Goal: Find contact information: Find contact information

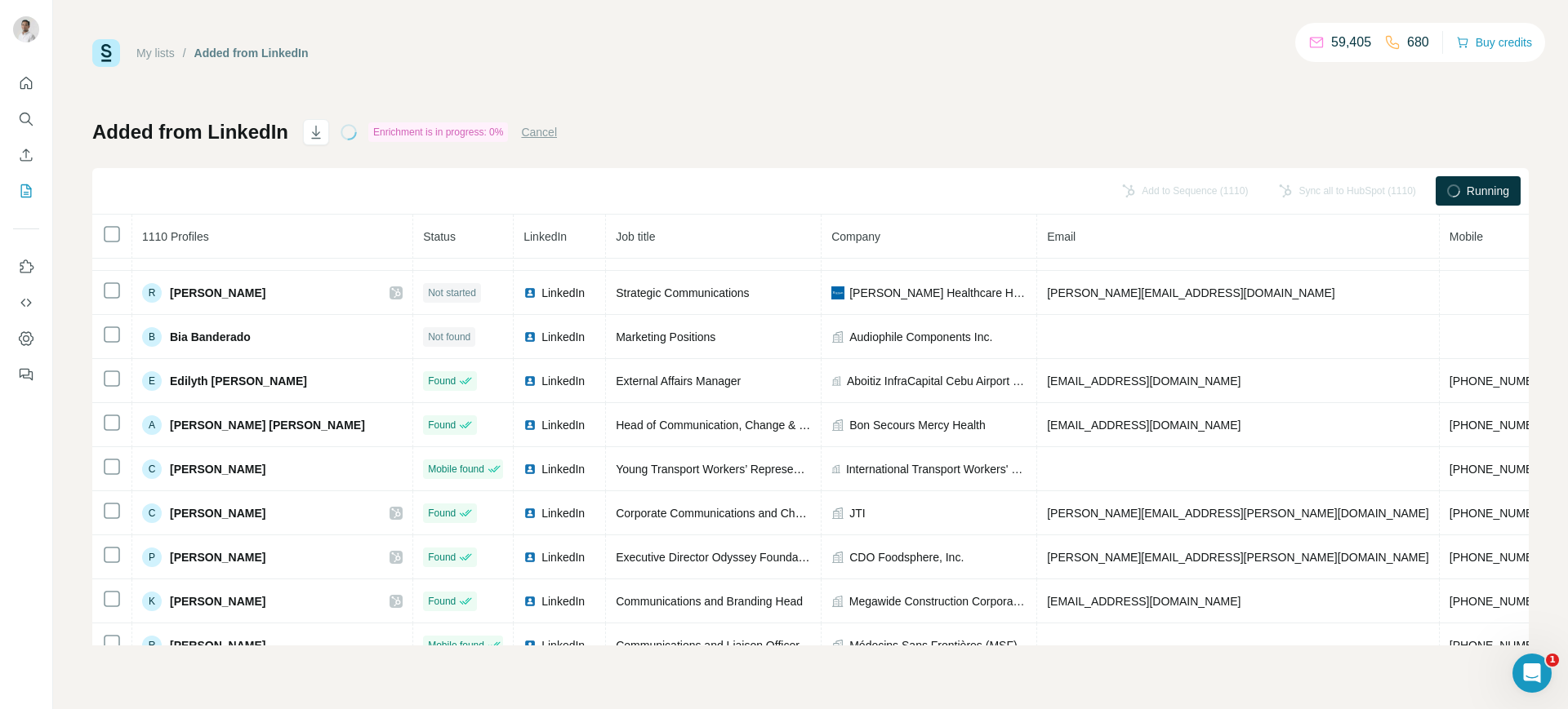
scroll to position [782, 0]
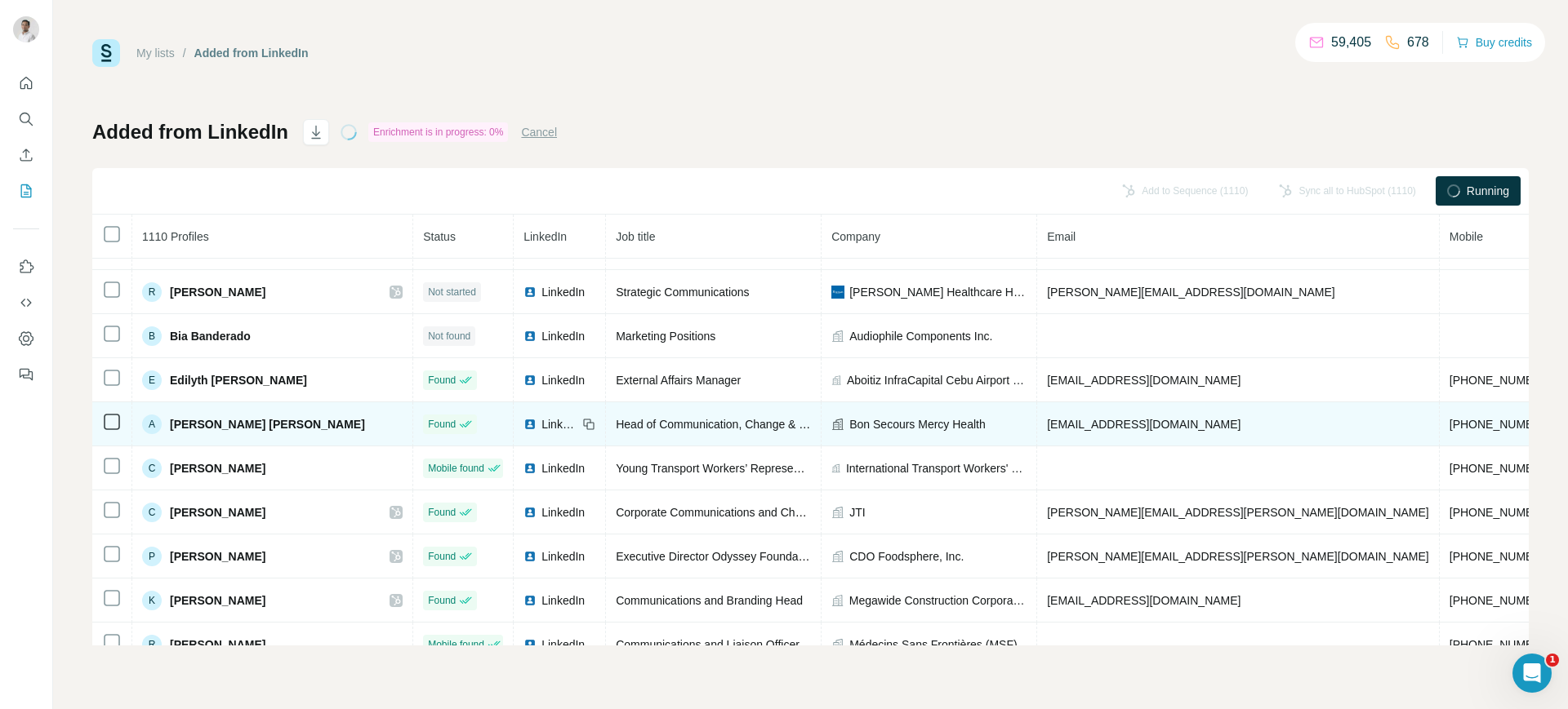
click at [524, 425] on div "LinkedIn" at bounding box center [550, 424] width 54 height 16
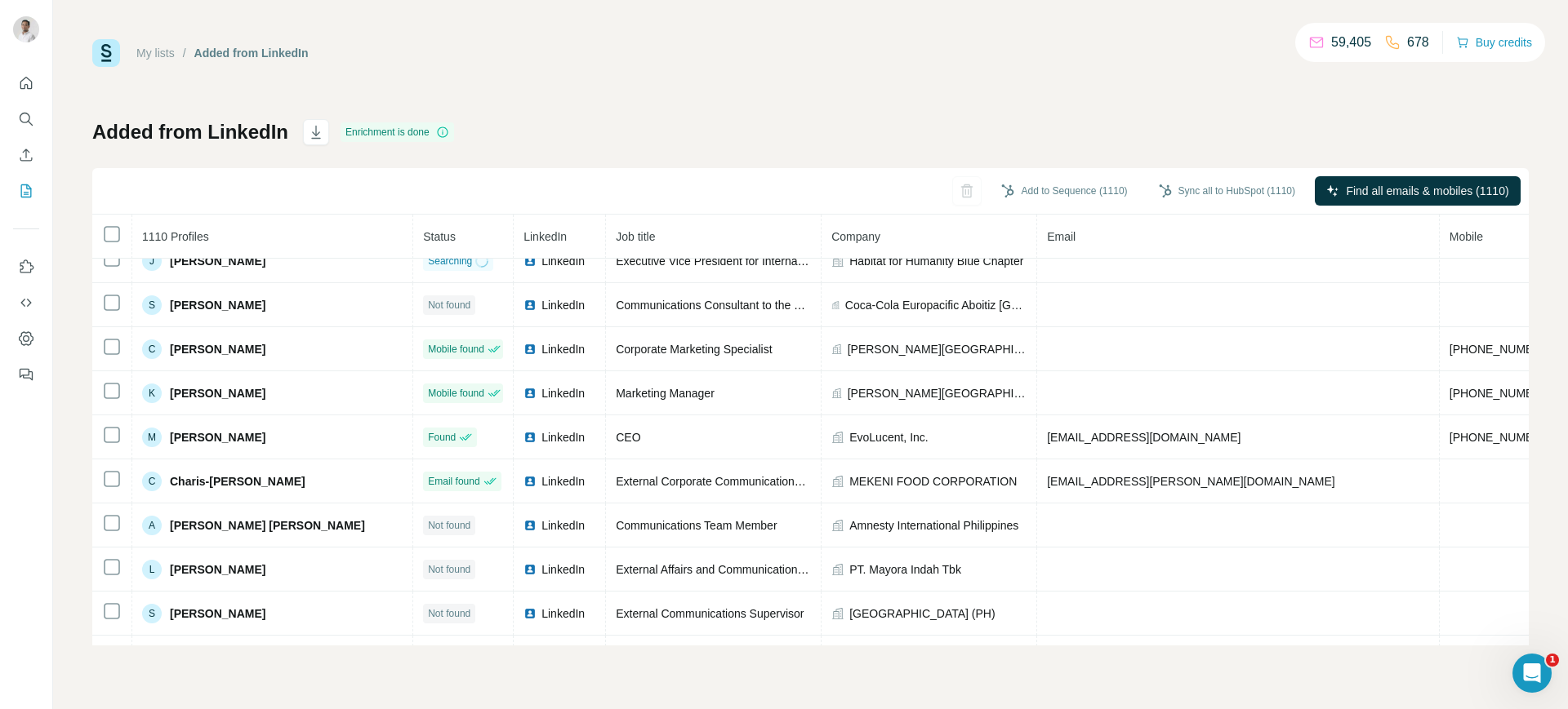
scroll to position [0, 0]
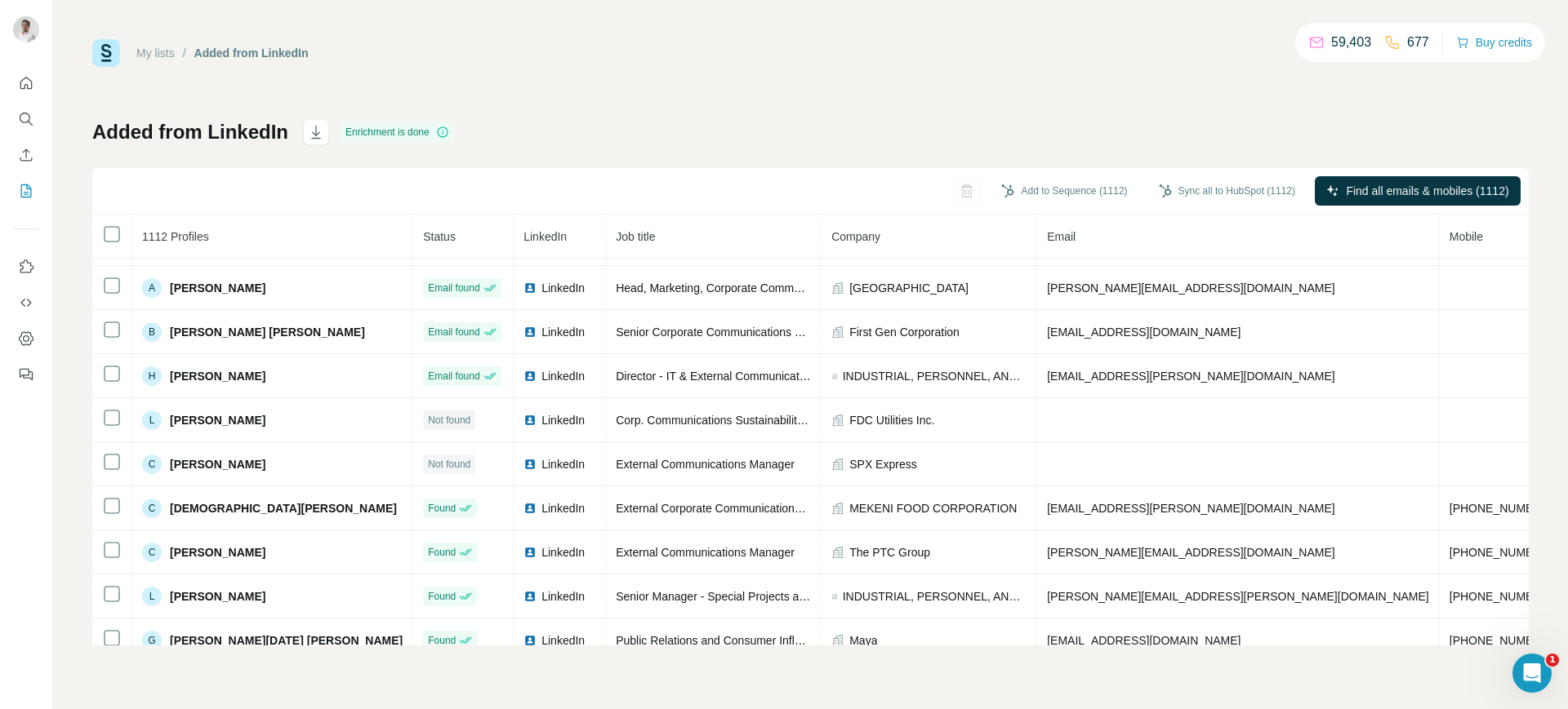
scroll to position [515, 0]
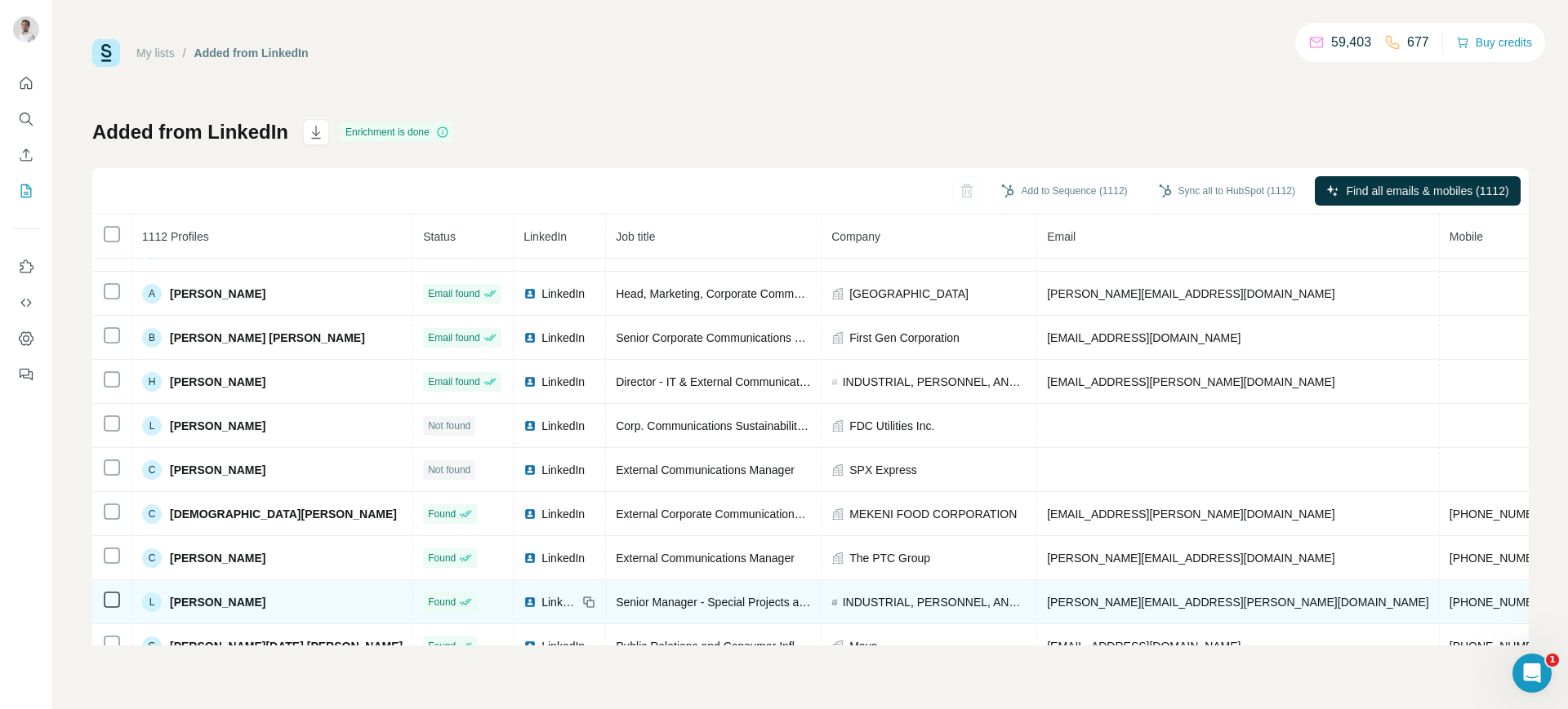
click at [1104, 600] on span "[PERSON_NAME][EMAIL_ADDRESS][PERSON_NAME][DOMAIN_NAME]" at bounding box center [1238, 602] width 382 height 13
copy span "[PERSON_NAME][EMAIL_ADDRESS][PERSON_NAME][DOMAIN_NAME]"
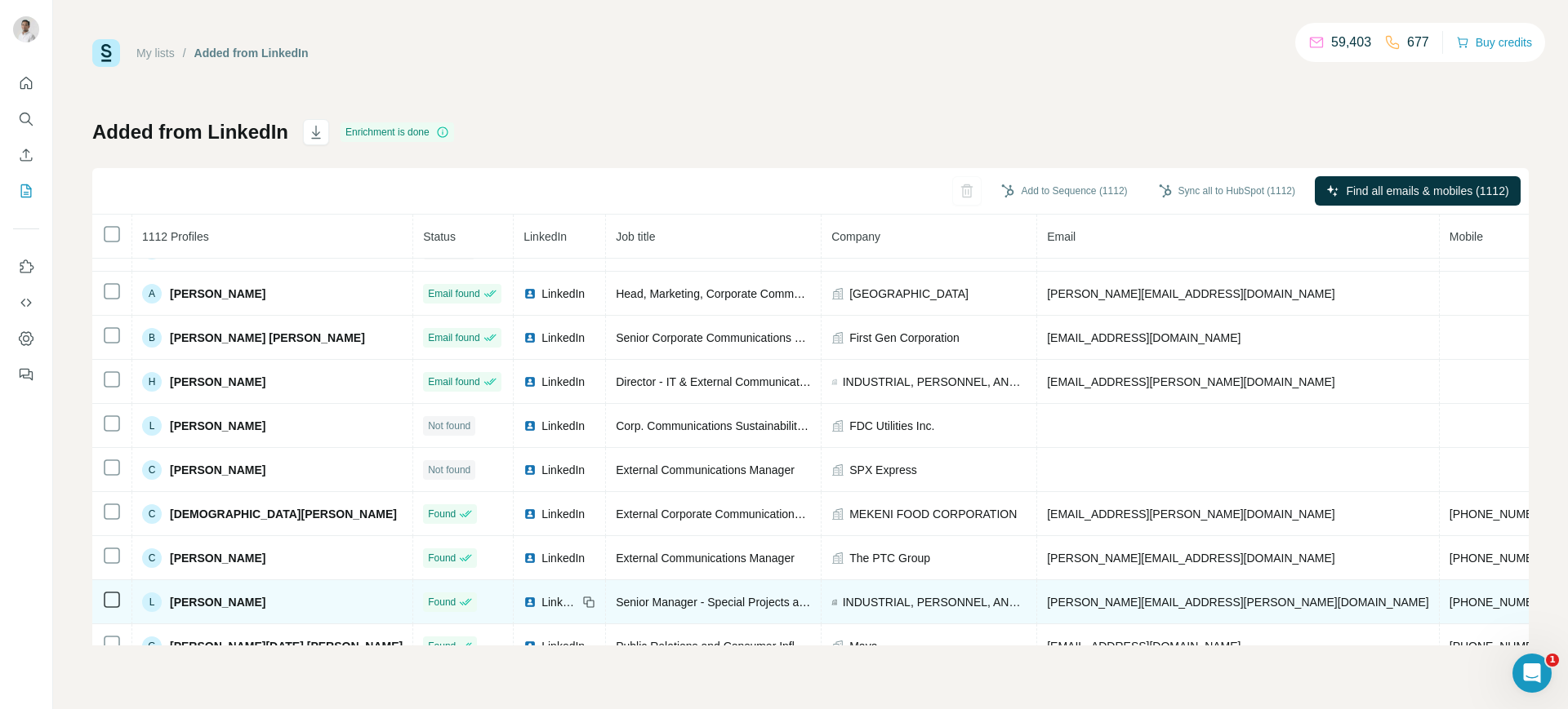
click at [582, 601] on icon at bounding box center [588, 602] width 13 height 13
click at [831, 605] on icon at bounding box center [834, 602] width 5 height 13
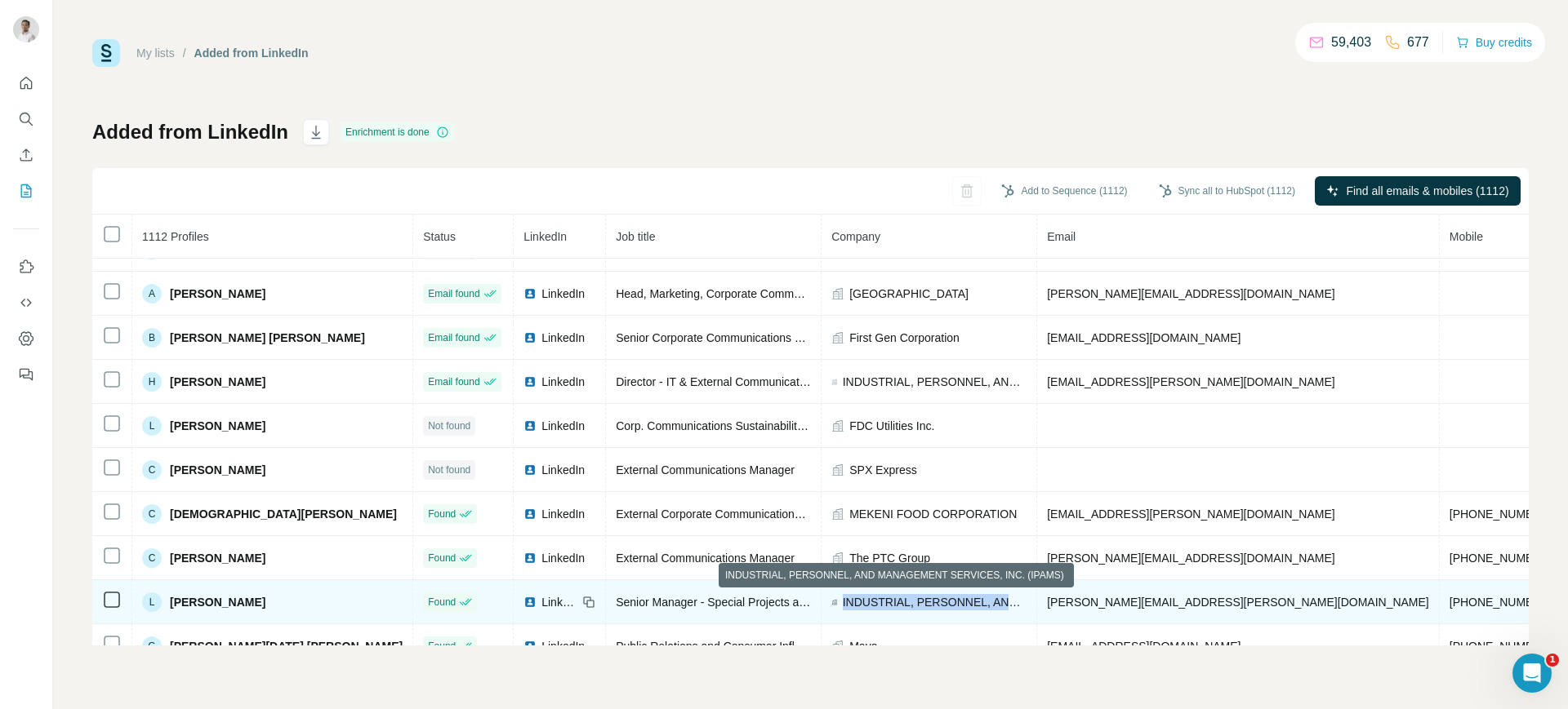
click at [831, 605] on icon at bounding box center [834, 602] width 5 height 13
copy span "INDUSTRIAL, PERSONNEL, AND MANAGEMENT SERVICES, INC. (IPAMS)"
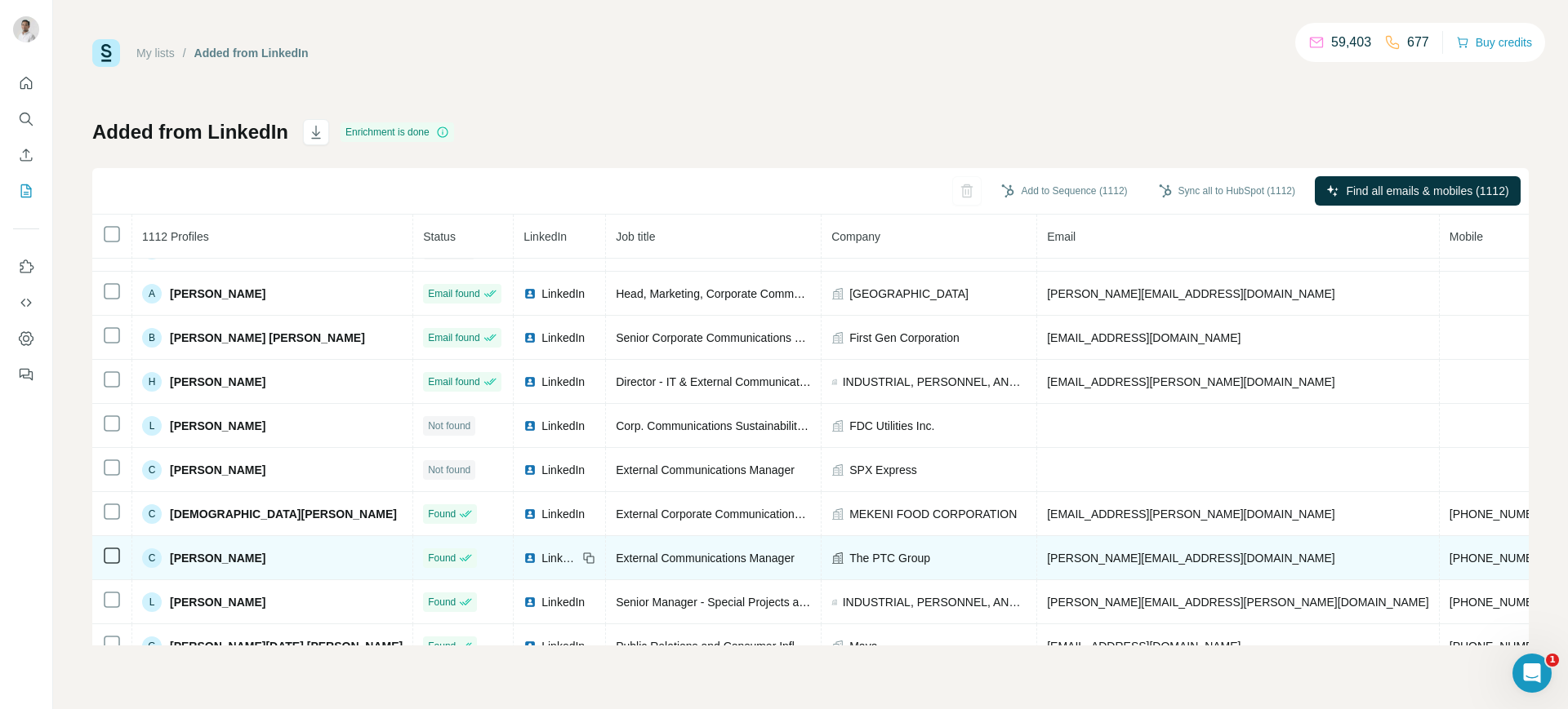
click at [1060, 562] on span "[PERSON_NAME][EMAIL_ADDRESS][DOMAIN_NAME]" at bounding box center [1191, 558] width 287 height 13
copy span "[PERSON_NAME][EMAIL_ADDRESS][DOMAIN_NAME]"
click at [588, 559] on icon at bounding box center [591, 559] width 7 height 7
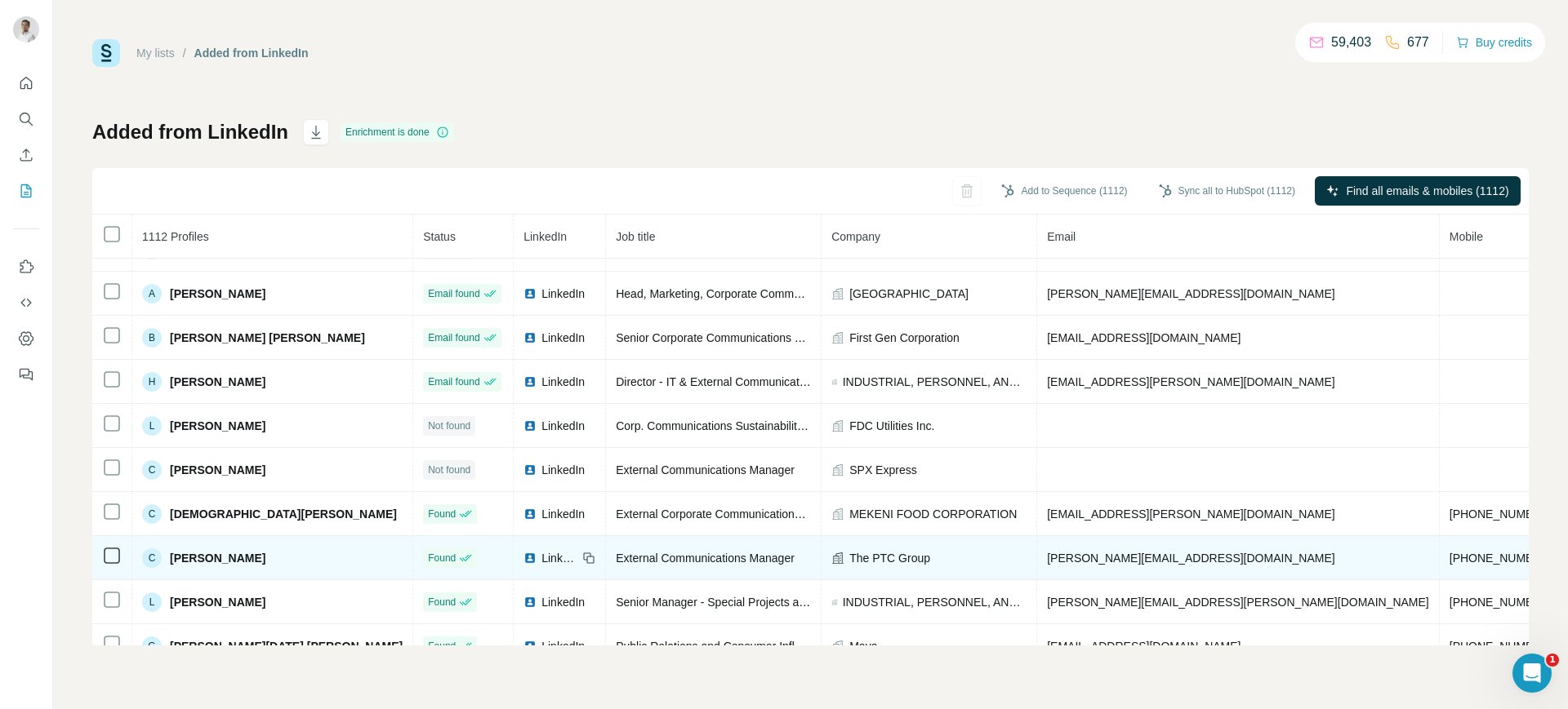
click at [849, 554] on span "The PTC Group" at bounding box center [890, 558] width 81 height 16
copy span "The PTC Group"
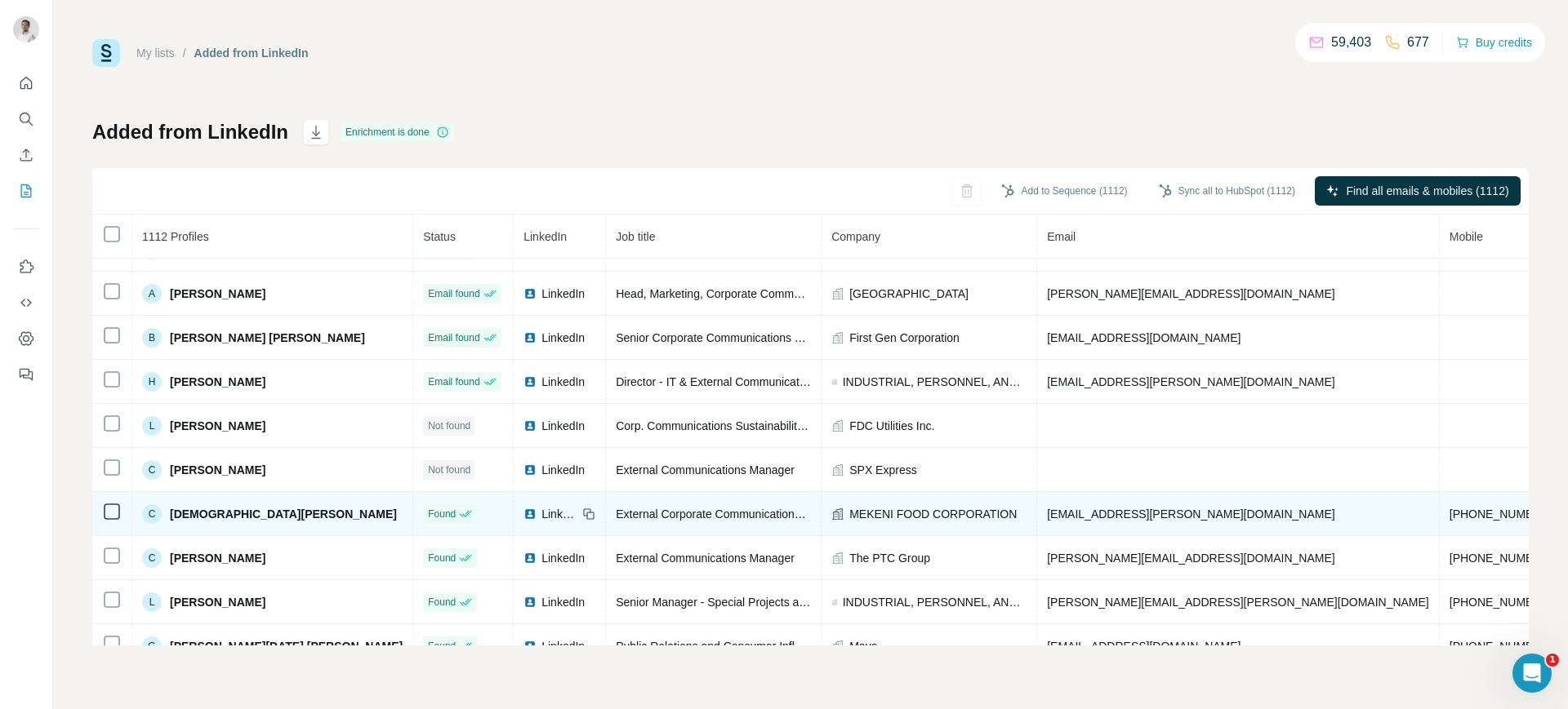
click at [1055, 515] on span "[EMAIL_ADDRESS][PERSON_NAME][DOMAIN_NAME]" at bounding box center [1191, 514] width 287 height 13
copy span "[EMAIL_ADDRESS][PERSON_NAME][DOMAIN_NAME]"
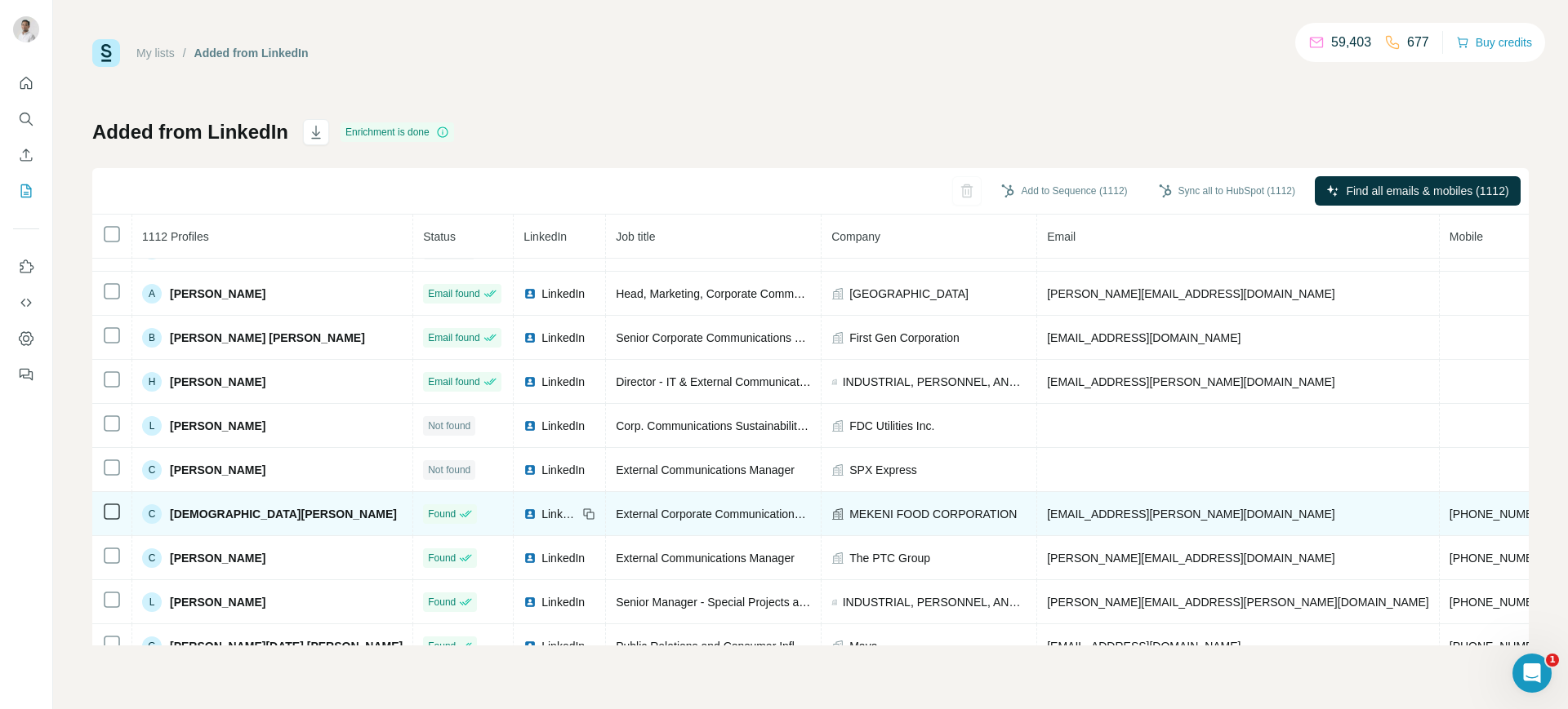
click at [588, 514] on icon at bounding box center [591, 515] width 7 height 7
click at [879, 508] on span "MEKENI FOOD CORPORATION" at bounding box center [933, 514] width 167 height 16
copy span "MEKENI FOOD CORPORATION"
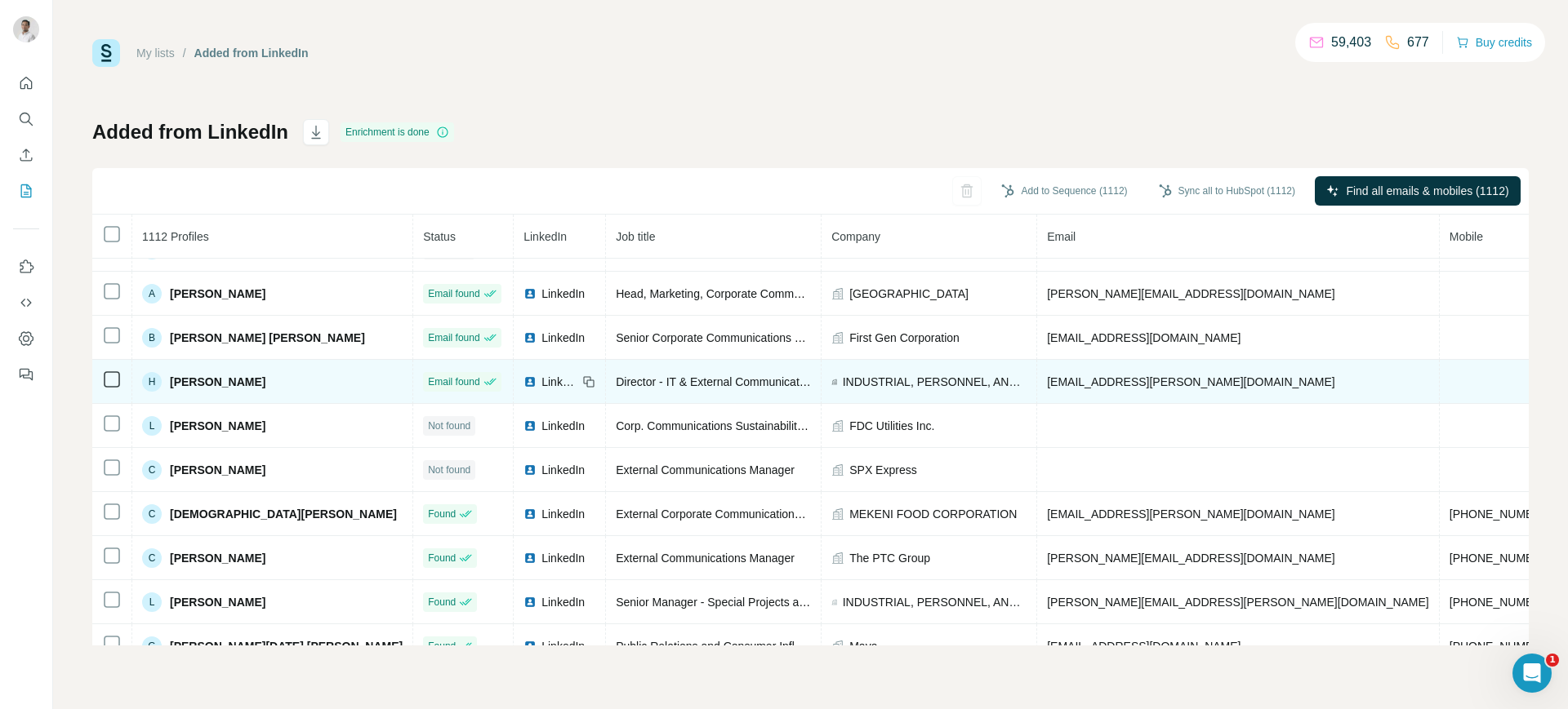
click at [1074, 376] on span "[EMAIL_ADDRESS][PERSON_NAME][DOMAIN_NAME]" at bounding box center [1191, 382] width 287 height 13
copy span "[EMAIL_ADDRESS][PERSON_NAME][DOMAIN_NAME]"
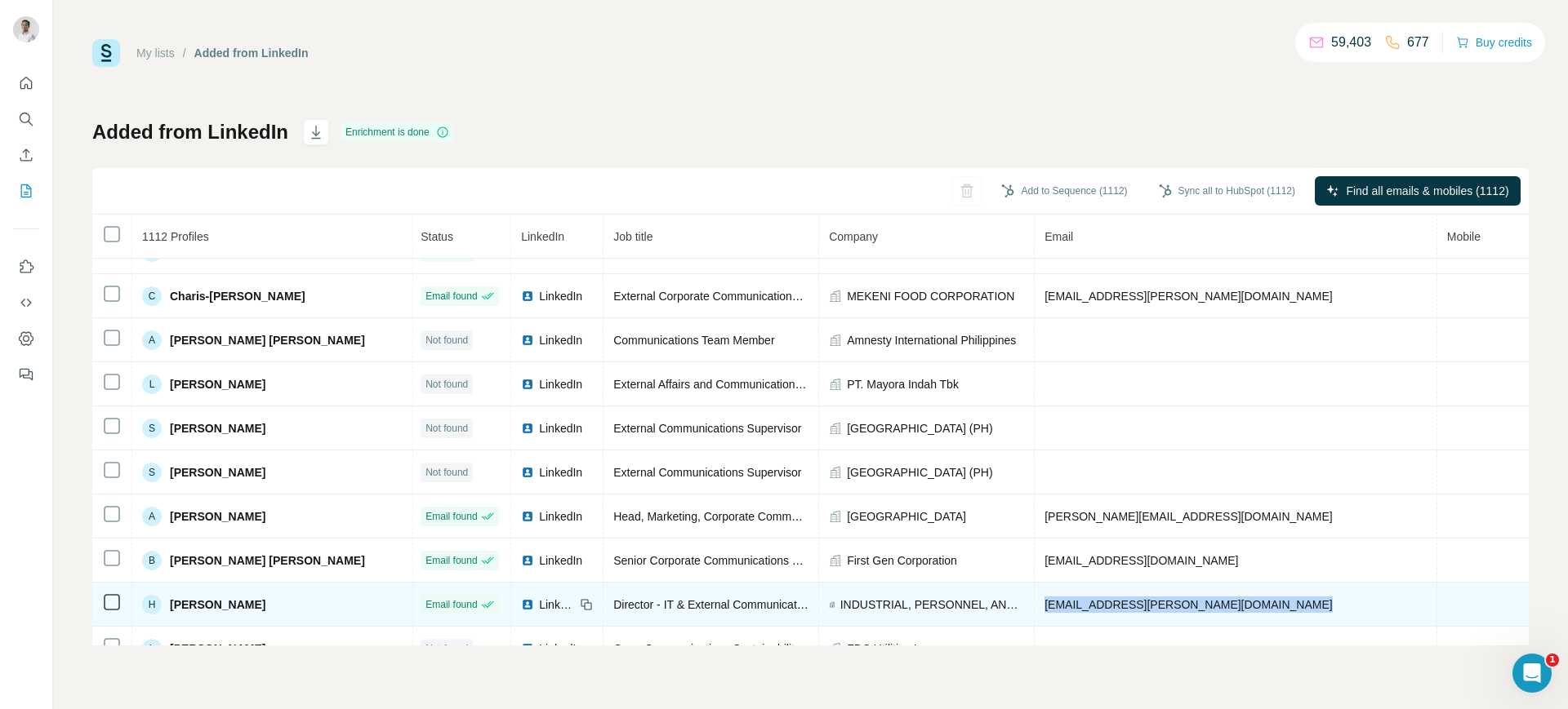
scroll to position [292, 3]
click at [580, 600] on icon at bounding box center [587, 606] width 13 height 13
click at [840, 603] on span "INDUSTRIAL, PERSONNEL, AND MANAGEMENT SERVICES, INC. (IPAMS)" at bounding box center [932, 606] width 185 height 16
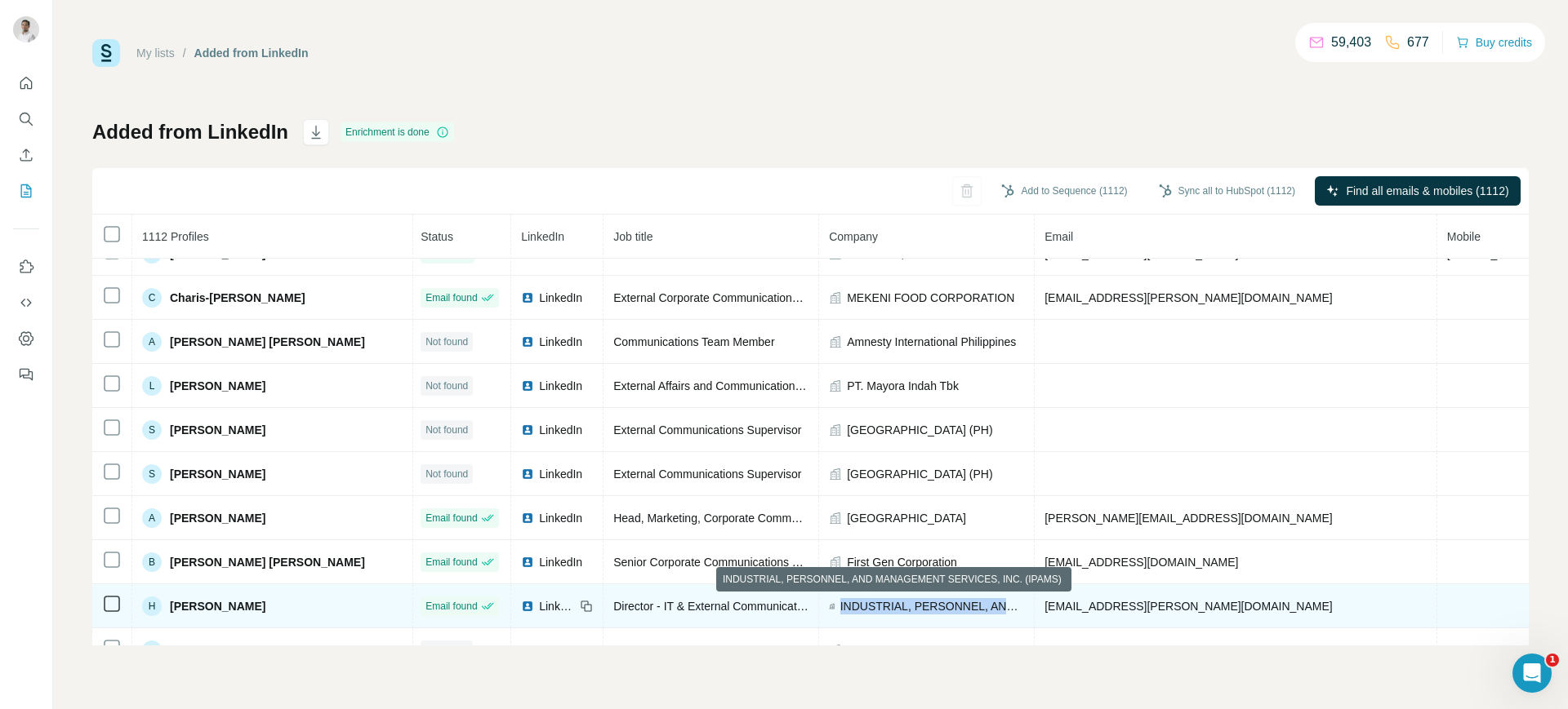
click at [840, 603] on span "INDUSTRIAL, PERSONNEL, AND MANAGEMENT SERVICES, INC. (IPAMS)" at bounding box center [932, 606] width 185 height 16
copy span "INDUSTRIAL, PERSONNEL, AND MANAGEMENT SERVICES, INC. (IPAMS)"
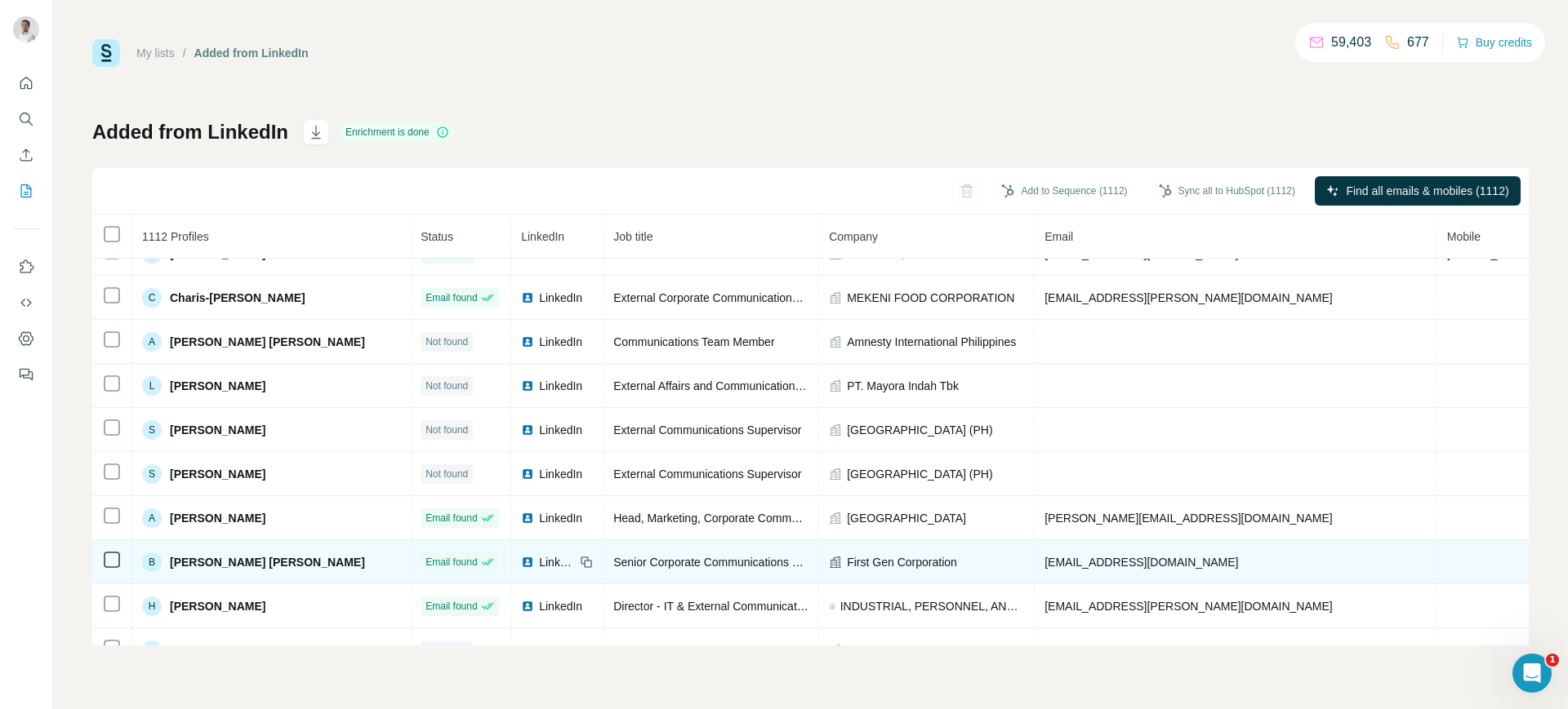
click at [1091, 565] on span "[EMAIL_ADDRESS][DOMAIN_NAME]" at bounding box center [1141, 562] width 194 height 13
copy span "[EMAIL_ADDRESS][DOMAIN_NAME]"
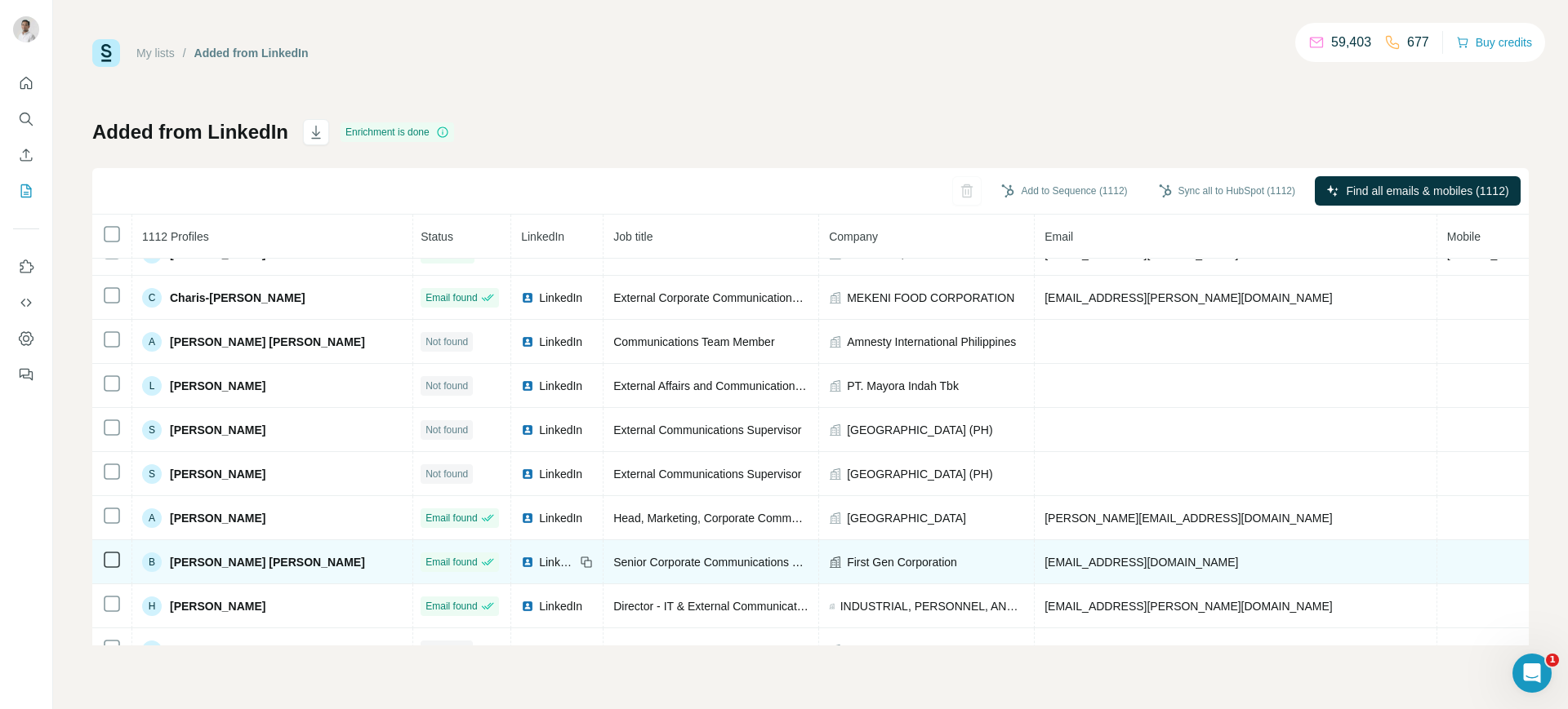
click at [580, 559] on icon at bounding box center [587, 562] width 13 height 13
click at [864, 561] on span "First Gen Corporation" at bounding box center [901, 563] width 110 height 16
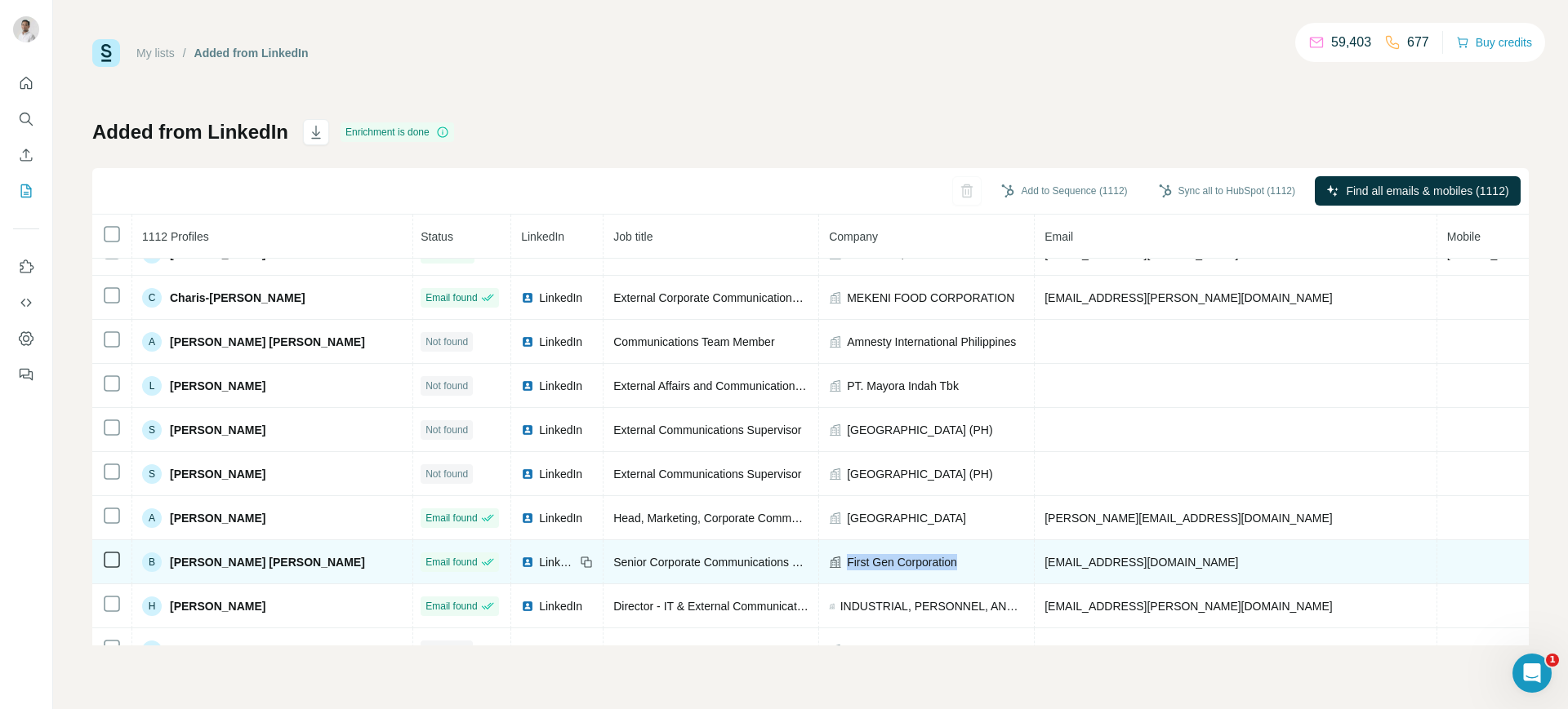
copy span "First Gen Corporation"
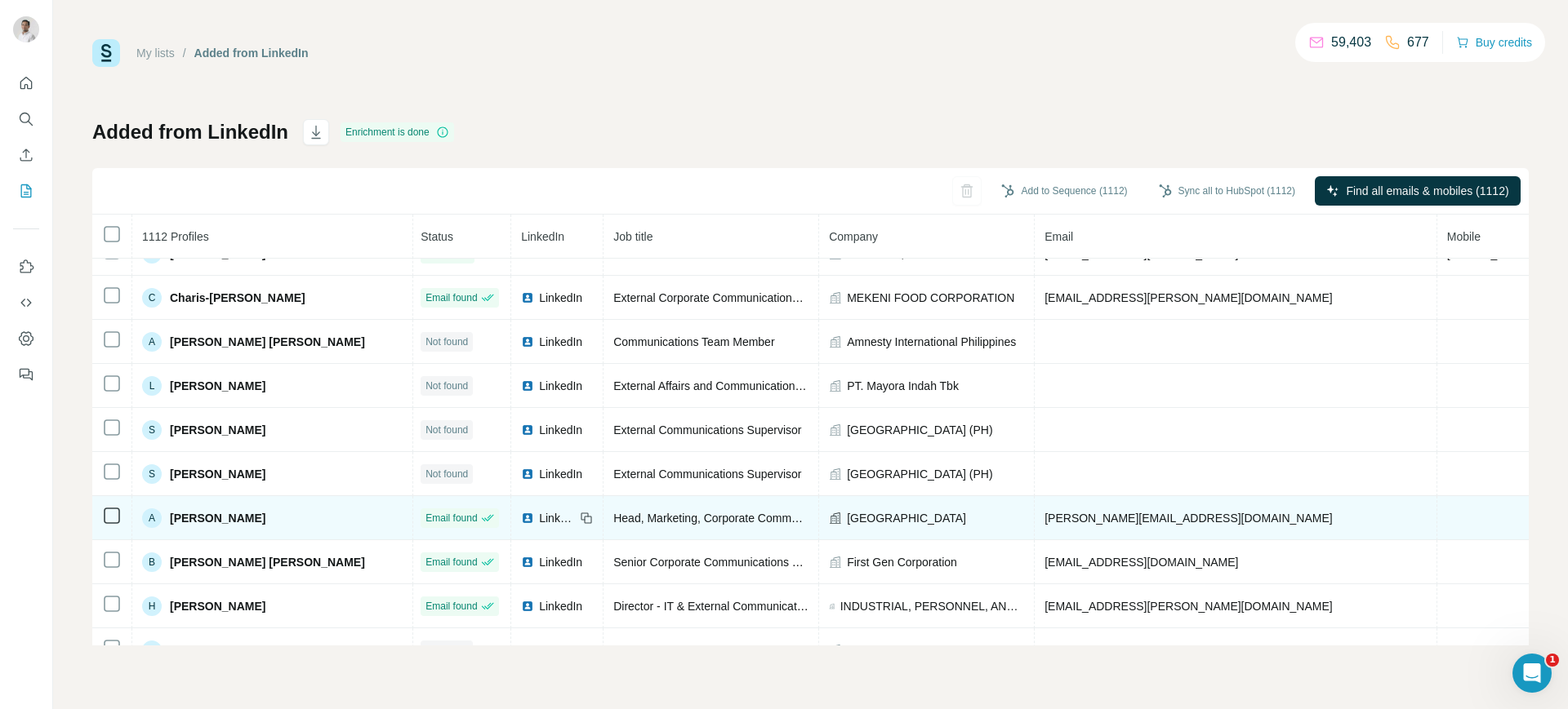
click at [1082, 514] on span "[PERSON_NAME][EMAIL_ADDRESS][DOMAIN_NAME]" at bounding box center [1188, 518] width 287 height 13
click at [580, 517] on icon at bounding box center [587, 518] width 13 height 13
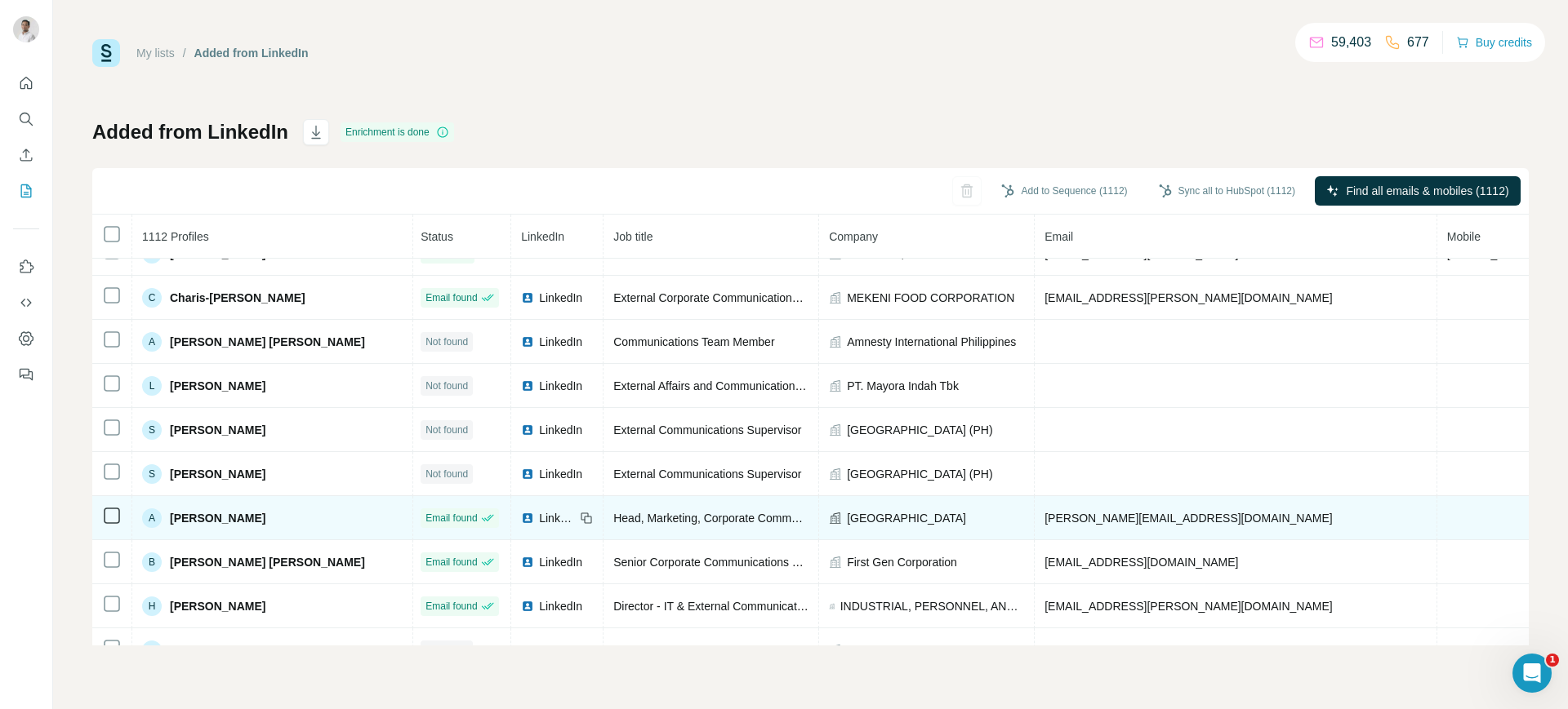
click at [847, 510] on span "[GEOGRAPHIC_DATA]" at bounding box center [906, 518] width 119 height 16
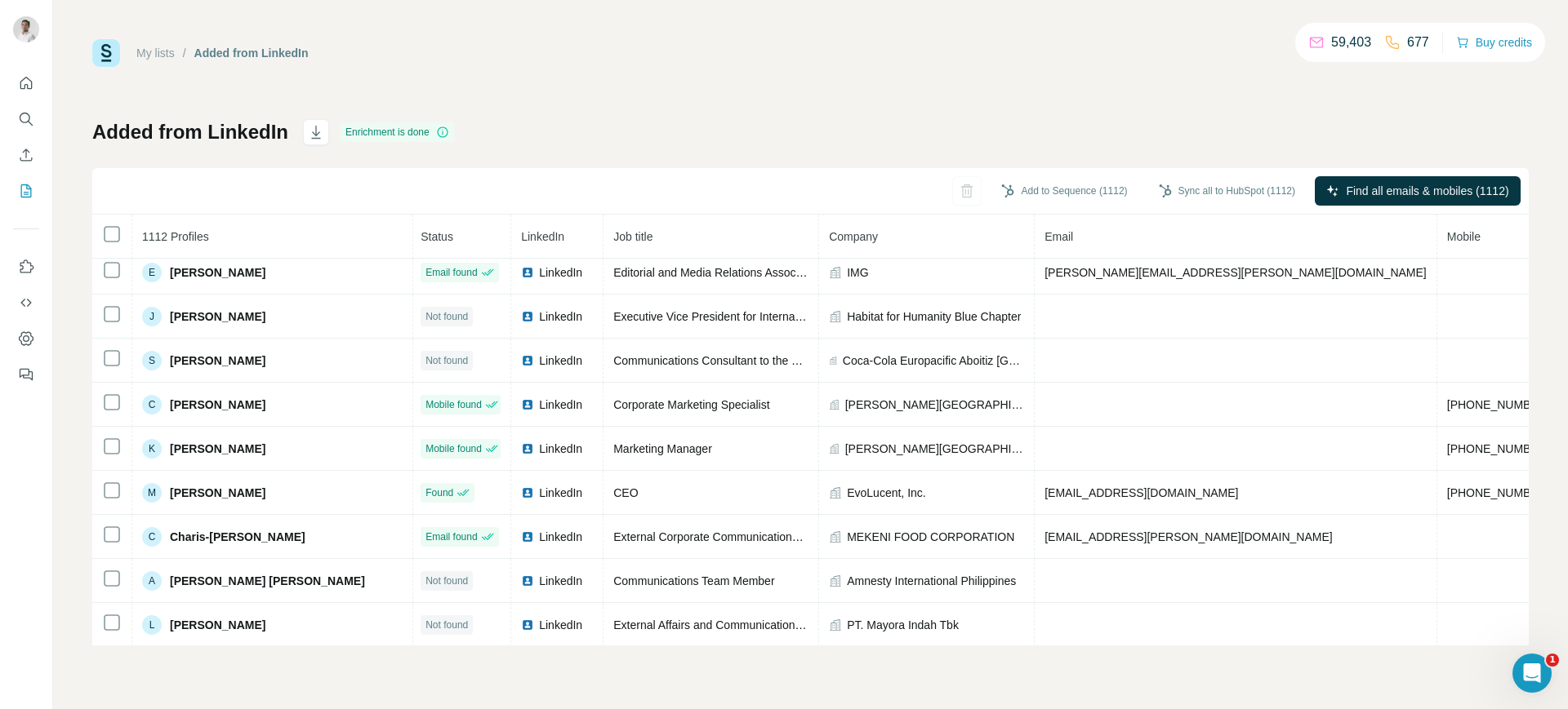
scroll to position [0, 3]
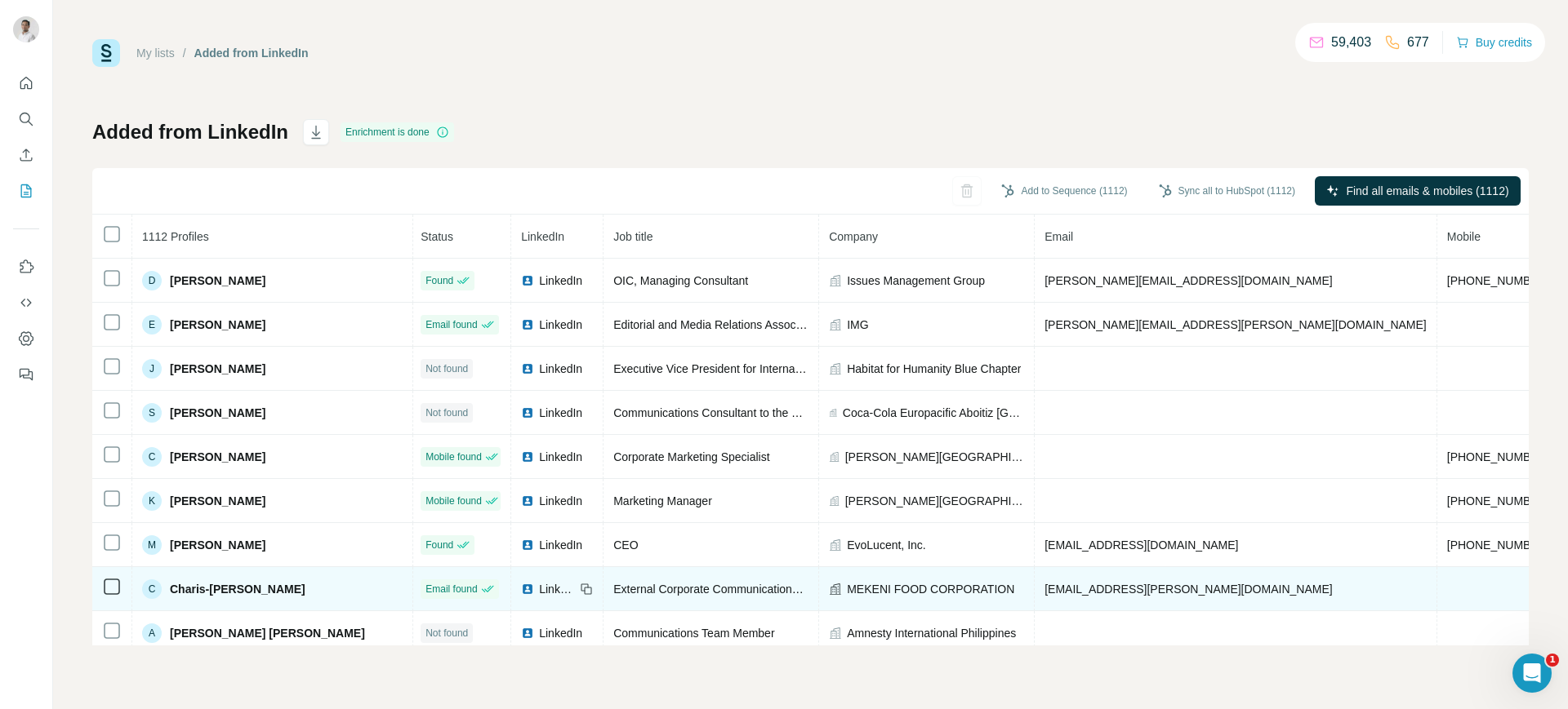
click at [1070, 583] on span "[EMAIL_ADDRESS][PERSON_NAME][DOMAIN_NAME]" at bounding box center [1188, 589] width 287 height 13
click at [585, 594] on icon at bounding box center [588, 591] width 7 height 7
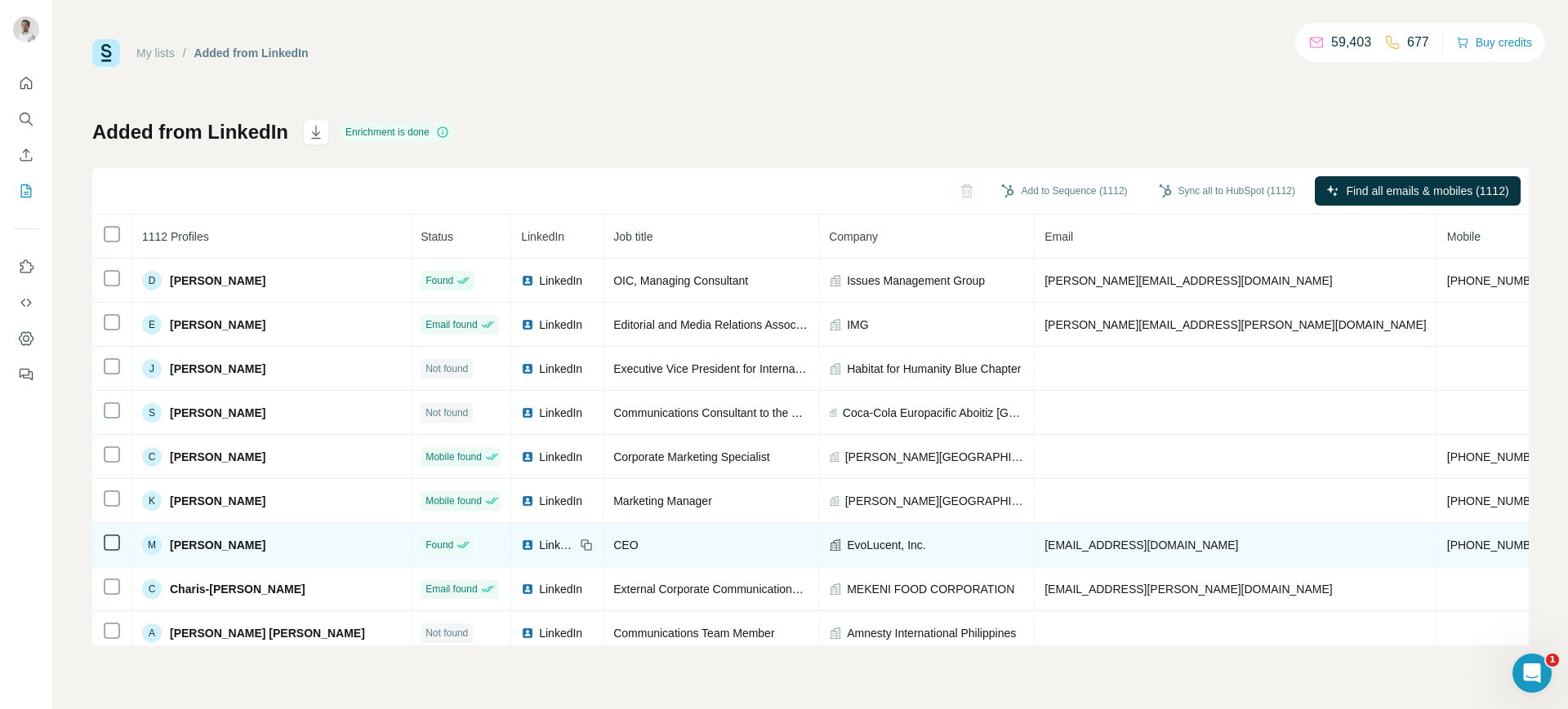
click at [1058, 539] on span "[EMAIL_ADDRESS][DOMAIN_NAME]" at bounding box center [1141, 545] width 194 height 13
click at [580, 542] on icon at bounding box center [587, 545] width 13 height 13
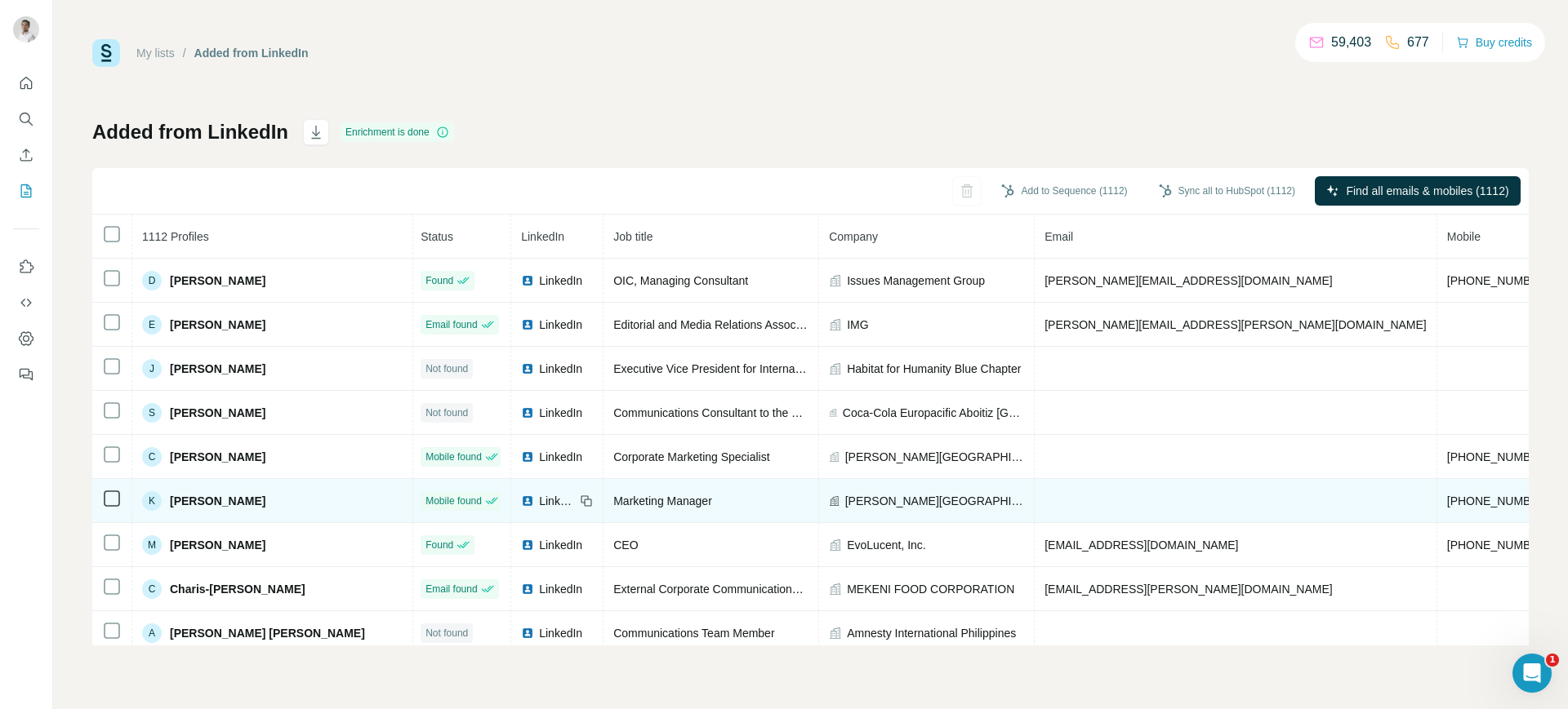
click at [845, 504] on span "[PERSON_NAME][GEOGRAPHIC_DATA]" at bounding box center [935, 501] width 180 height 16
click at [521, 497] on div "LinkedIn" at bounding box center [548, 501] width 54 height 16
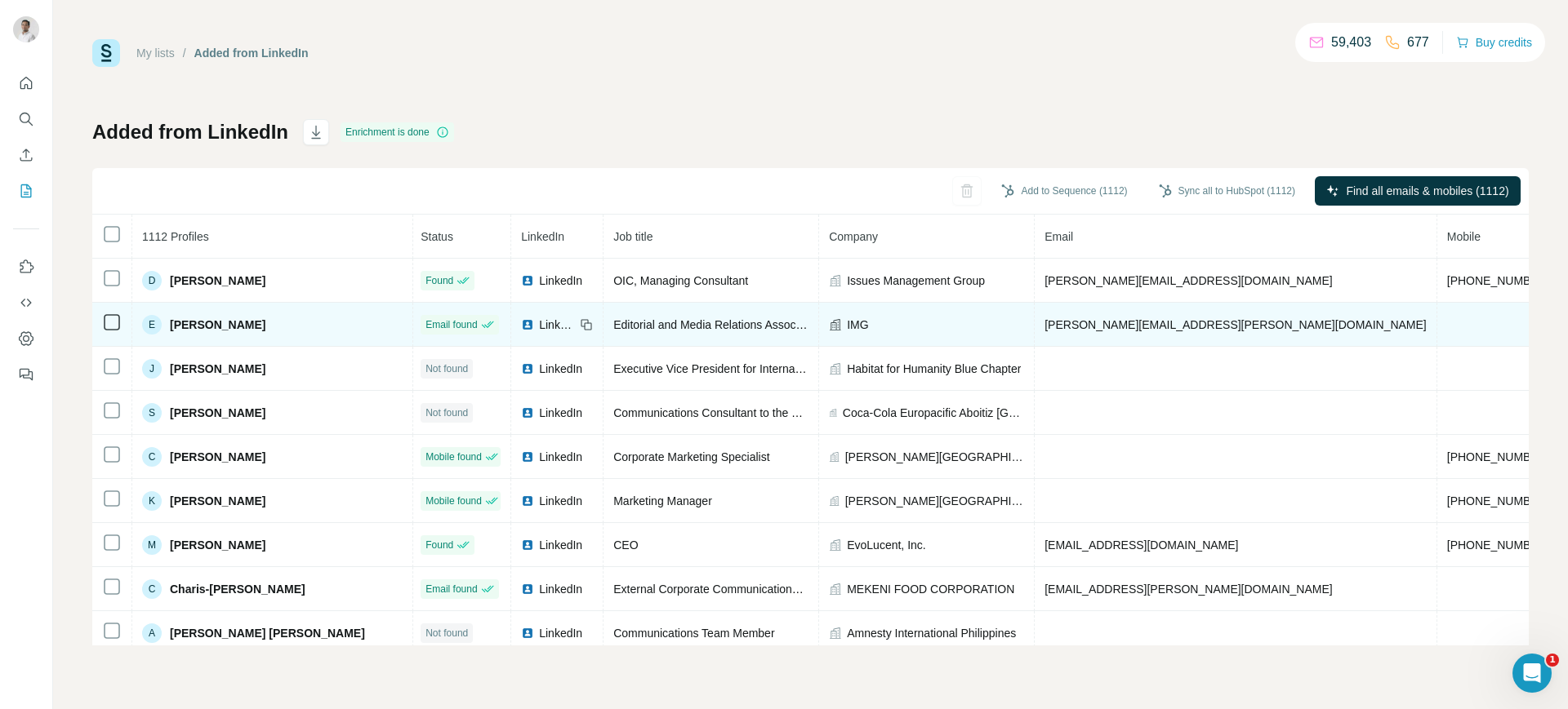
click at [1044, 327] on span "[PERSON_NAME][EMAIL_ADDRESS][PERSON_NAME][DOMAIN_NAME]" at bounding box center [1235, 325] width 382 height 13
click at [580, 325] on icon at bounding box center [587, 325] width 13 height 13
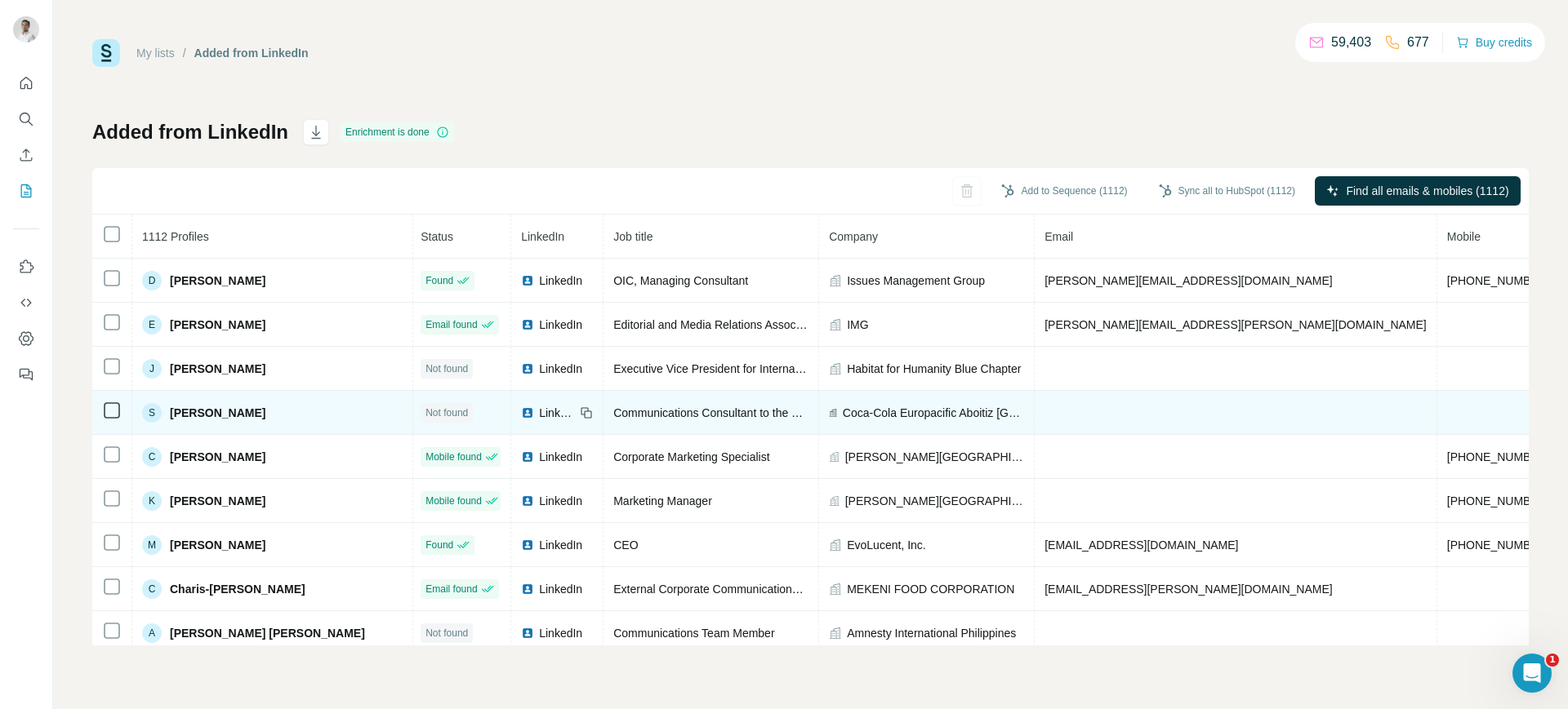
click at [539, 413] on span "LinkedIn" at bounding box center [558, 413] width 36 height 16
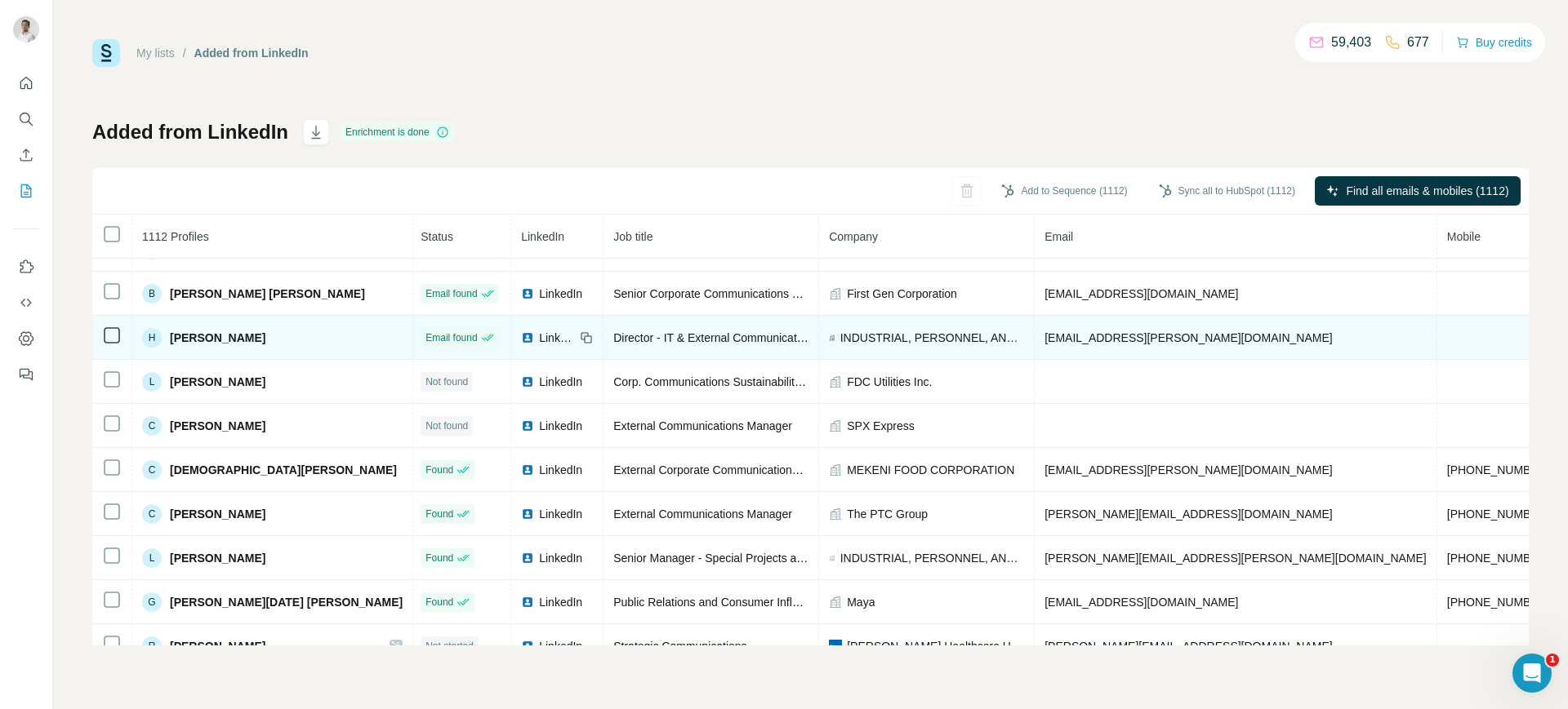
scroll to position [559, 3]
